Goal: Task Accomplishment & Management: Manage account settings

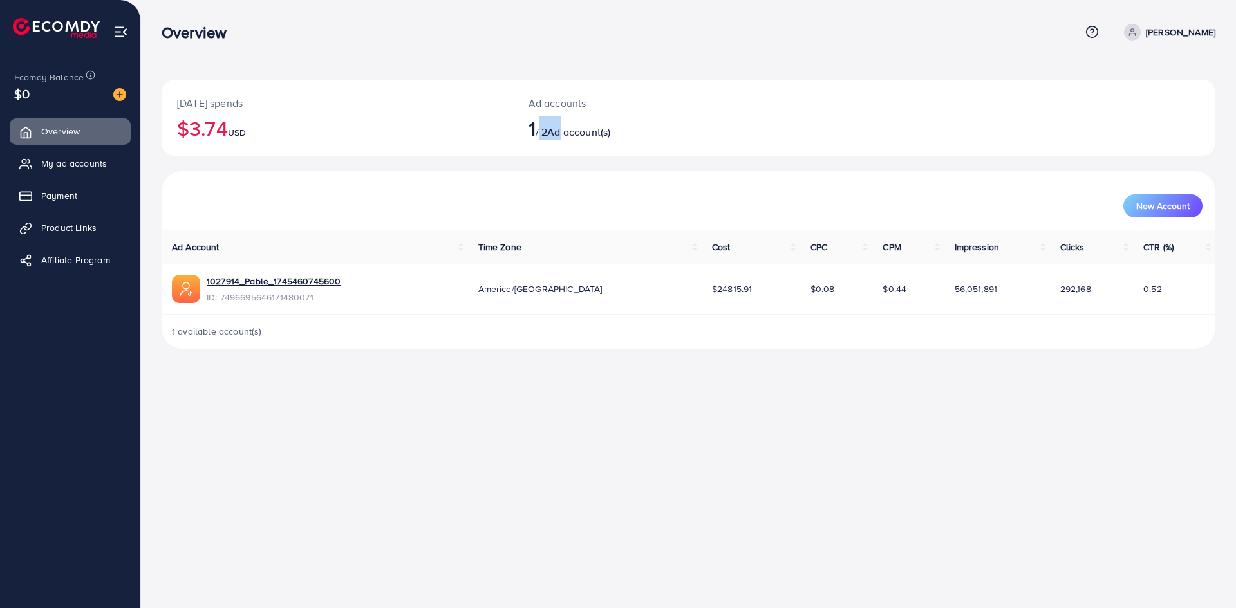
drag, startPoint x: 544, startPoint y: 128, endPoint x: 569, endPoint y: 131, distance: 25.2
click at [569, 131] on h2 "1 / 2 Ad account(s)" at bounding box center [645, 128] width 232 height 24
click at [586, 133] on span "Ad account(s)" at bounding box center [578, 132] width 63 height 14
click at [78, 188] on link "Payment" at bounding box center [70, 196] width 121 height 26
